Goal: Task Accomplishment & Management: Manage account settings

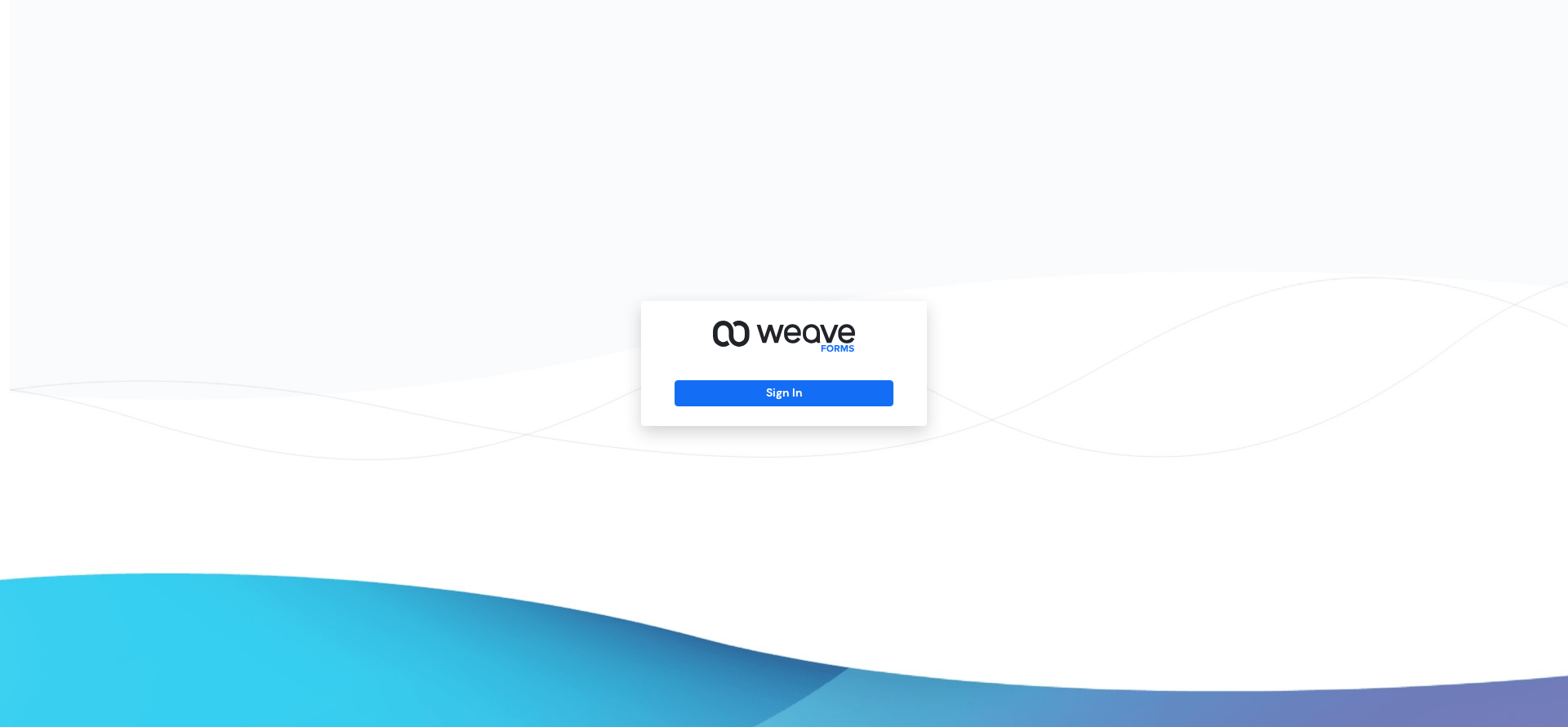
click at [761, 416] on div "Sign In" at bounding box center [783, 363] width 286 height 124
click at [773, 388] on button "Sign In" at bounding box center [783, 393] width 218 height 26
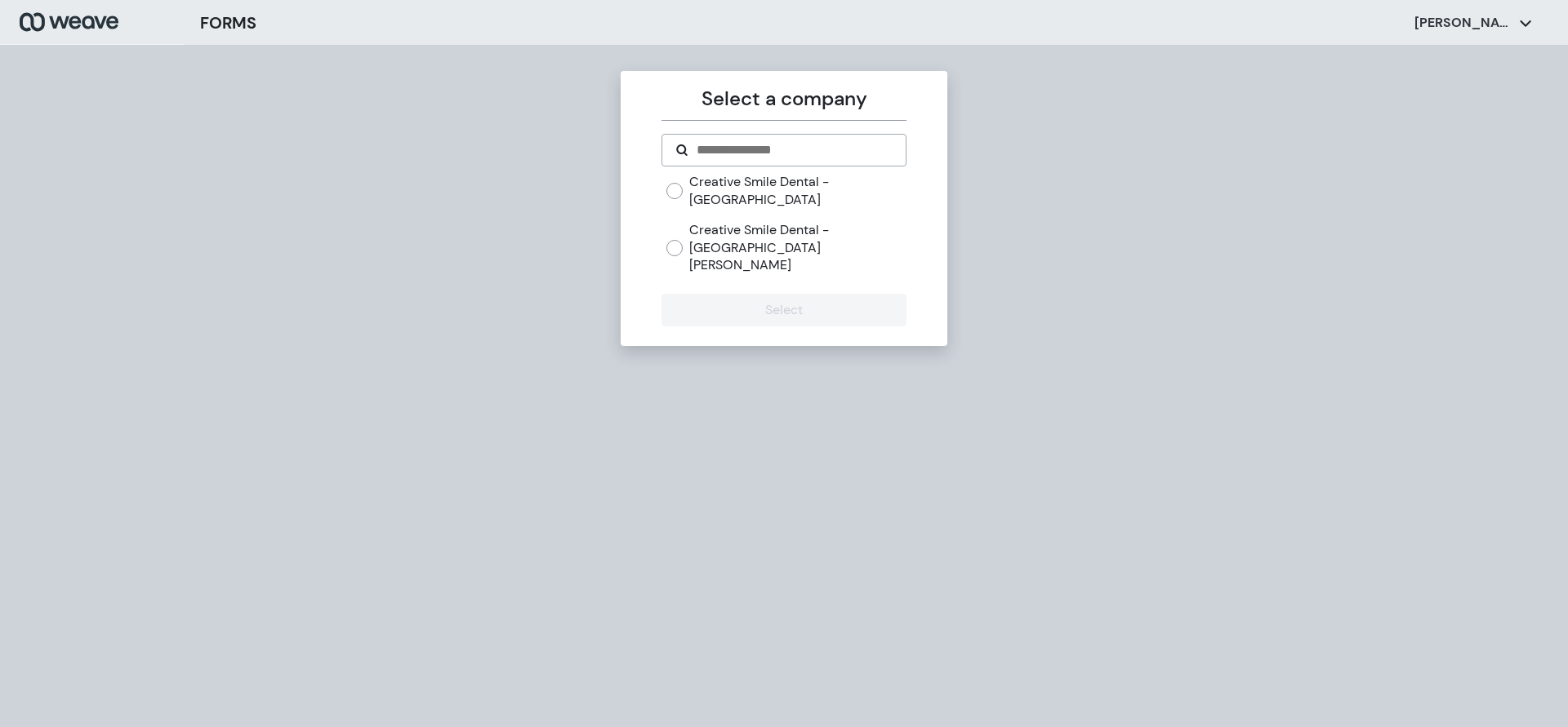
click at [798, 222] on label "Creative Smile Dental - [GEOGRAPHIC_DATA][PERSON_NAME]" at bounding box center [796, 248] width 216 height 53
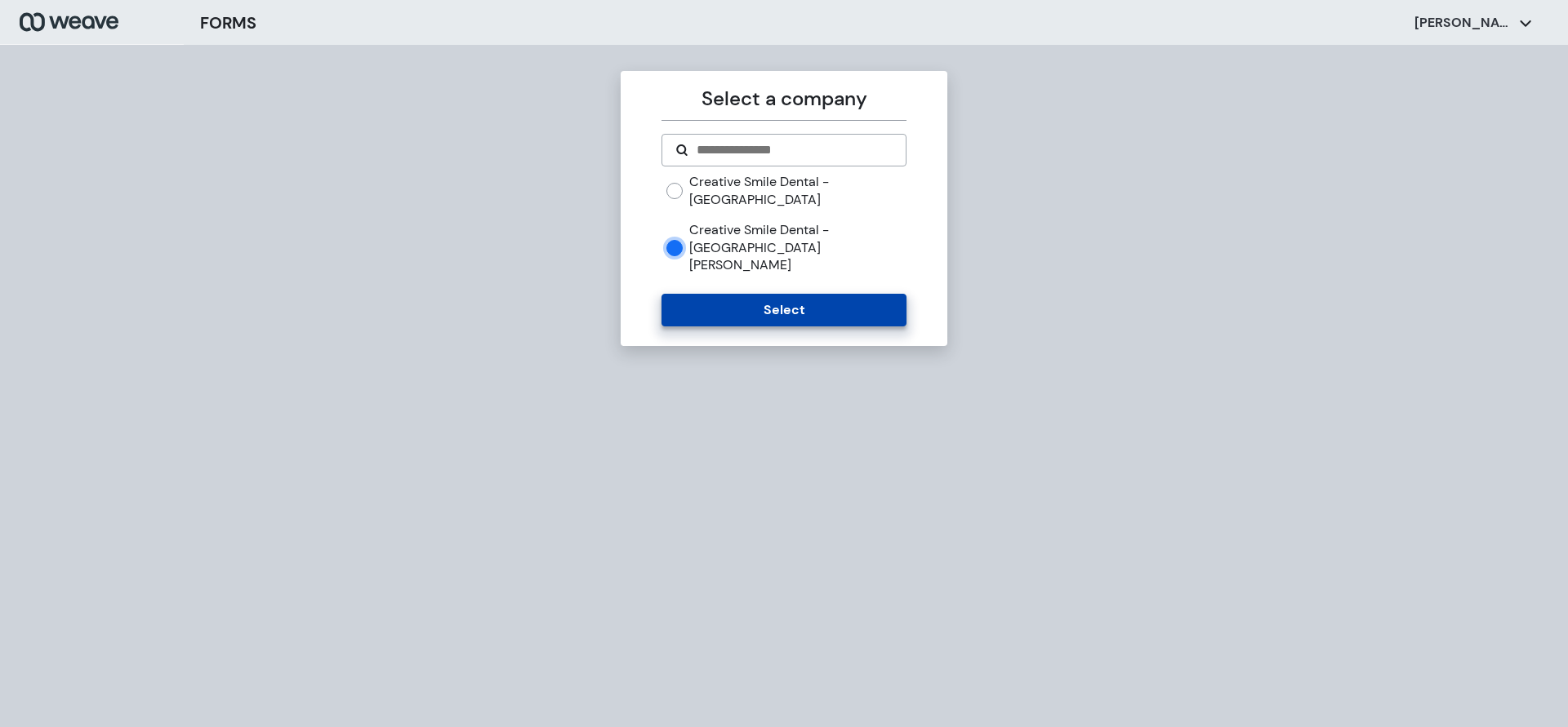
click at [789, 294] on button "Select" at bounding box center [783, 310] width 244 height 33
